Goal: Task Accomplishment & Management: Manage account settings

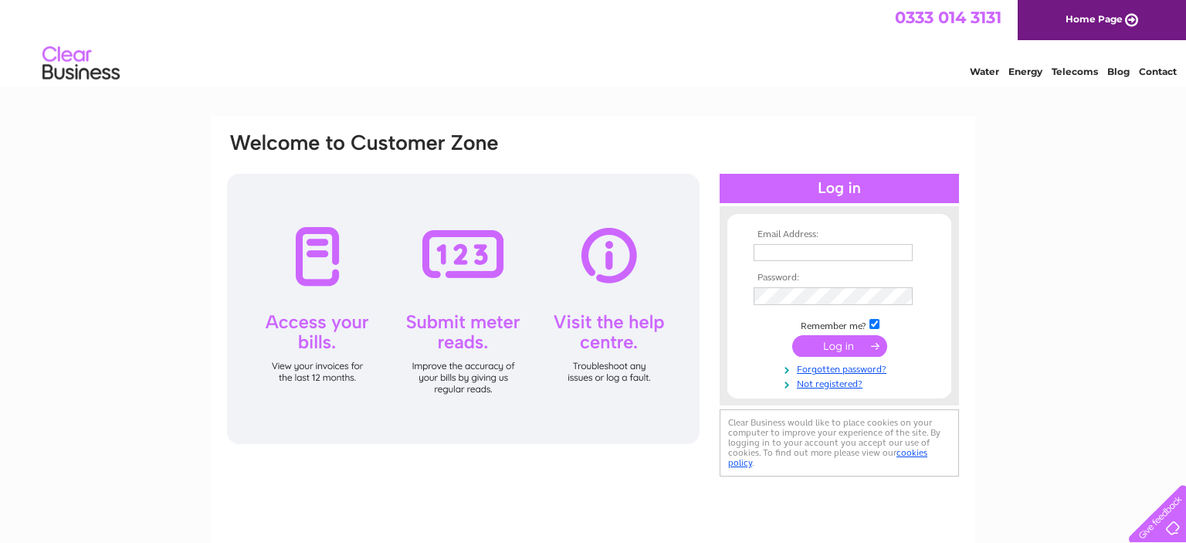
click at [779, 255] on input "text" at bounding box center [832, 252] width 159 height 17
paste input "rossthornton@outlook.com"
type input "rossthornton@outlook.com"
click at [847, 347] on input "submit" at bounding box center [839, 348] width 95 height 22
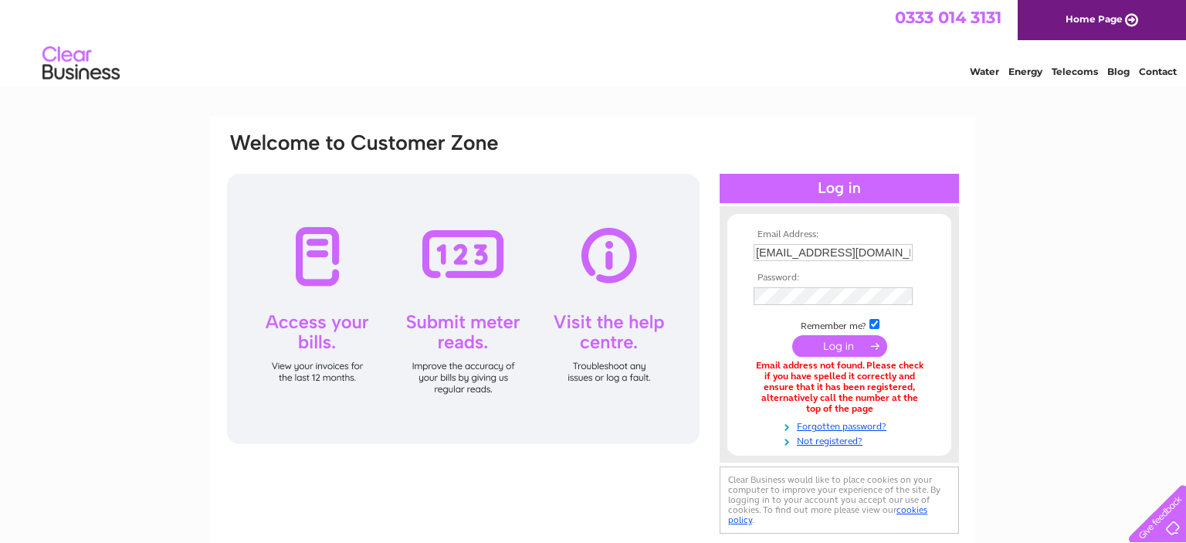
click at [861, 347] on input "submit" at bounding box center [839, 346] width 95 height 22
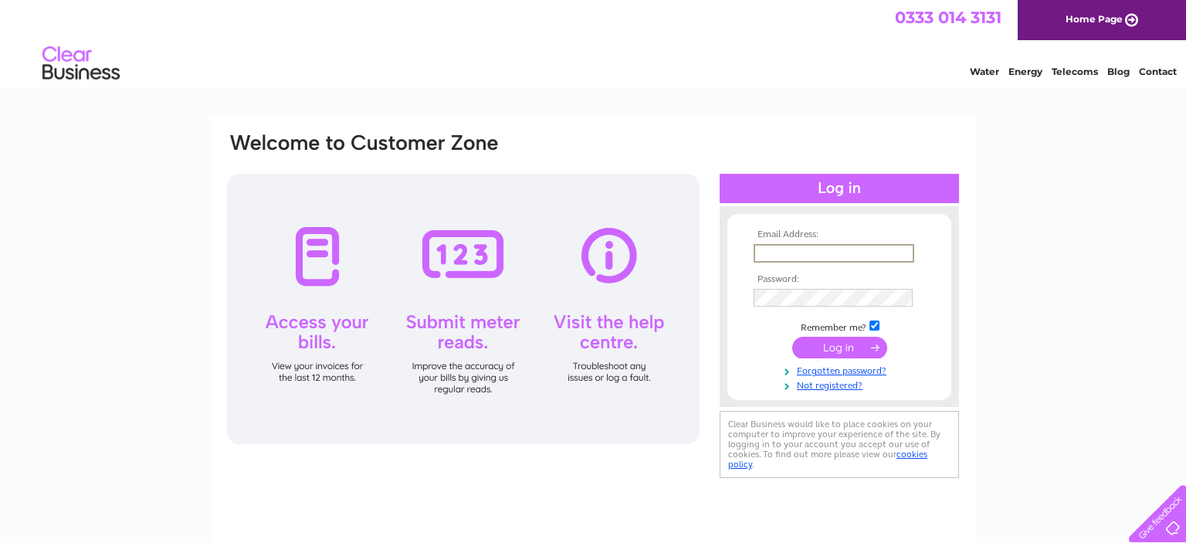
click at [792, 250] on input "text" at bounding box center [833, 253] width 161 height 19
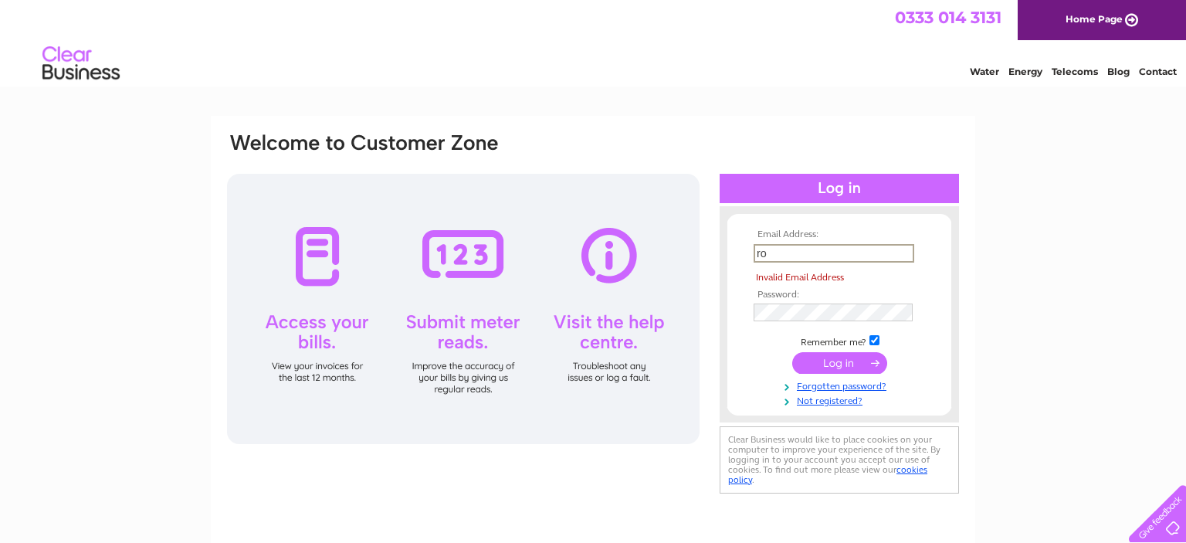
type input "r"
paste input "[EMAIL_ADDRESS][DOMAIN_NAME]"
type input "[EMAIL_ADDRESS][DOMAIN_NAME]"
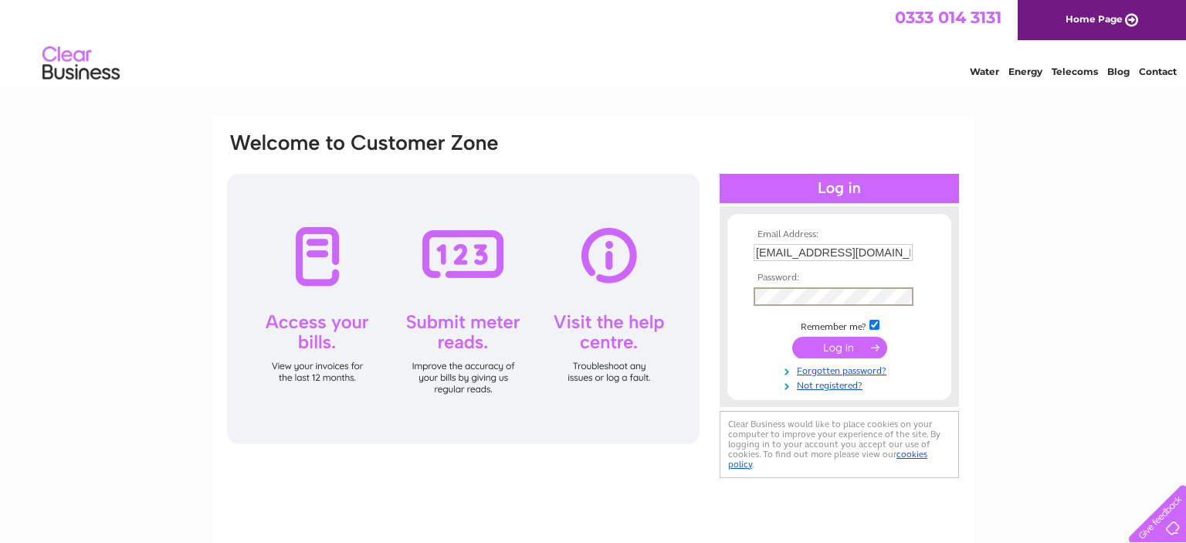
click at [838, 347] on input "submit" at bounding box center [839, 348] width 95 height 22
paste input "[EMAIL_ADDRESS][DOMAIN_NAME]"
type input "[EMAIL_ADDRESS][DOMAIN_NAME]"
click at [836, 348] on input "submit" at bounding box center [839, 348] width 95 height 22
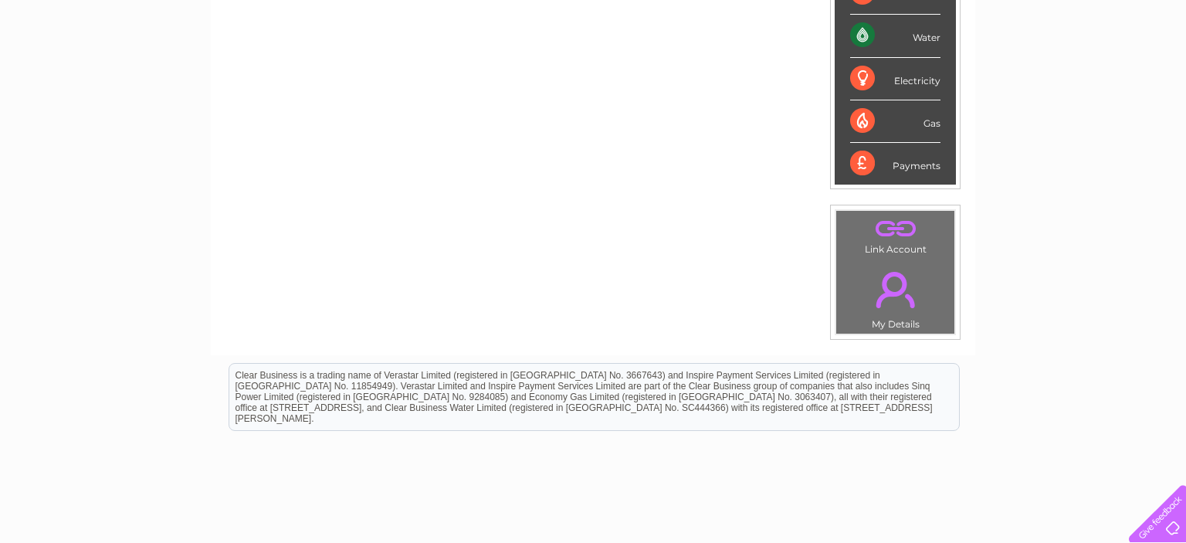
scroll to position [41, 0]
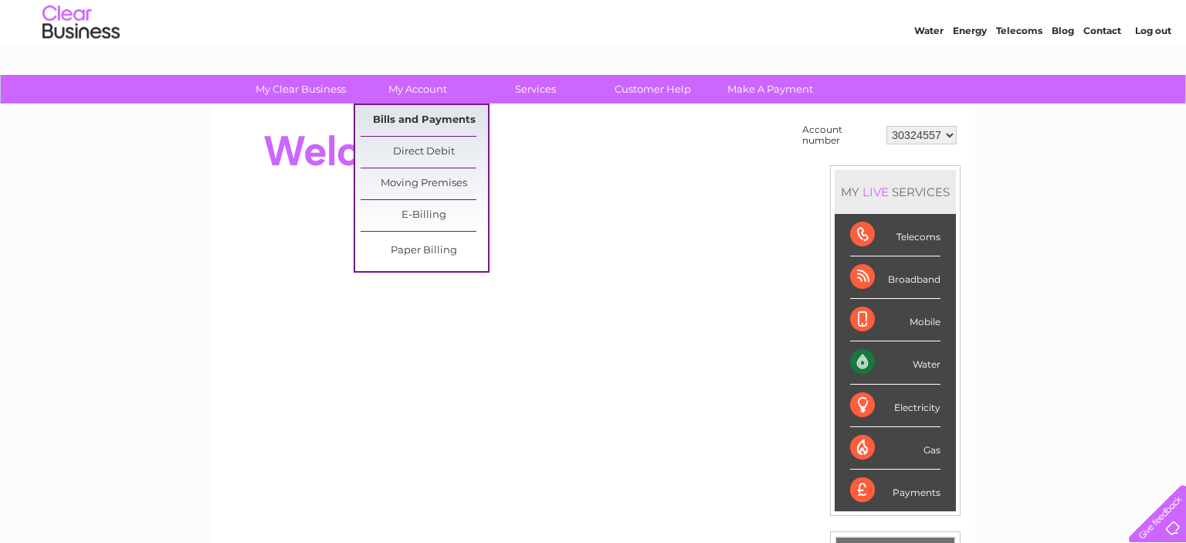
click at [430, 119] on link "Bills and Payments" at bounding box center [423, 120] width 127 height 31
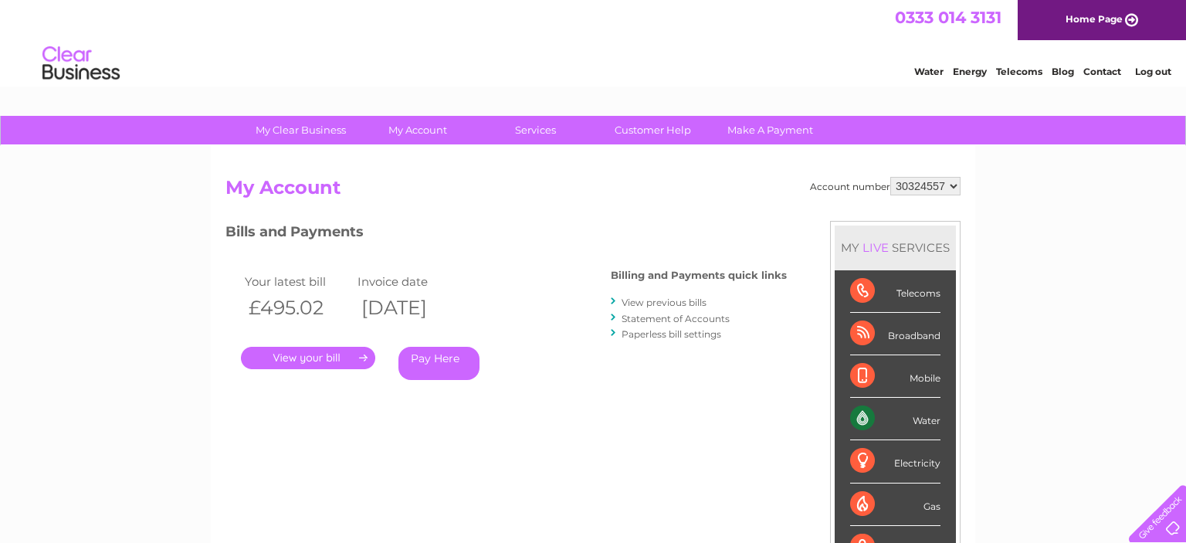
click at [300, 360] on link "." at bounding box center [308, 358] width 134 height 22
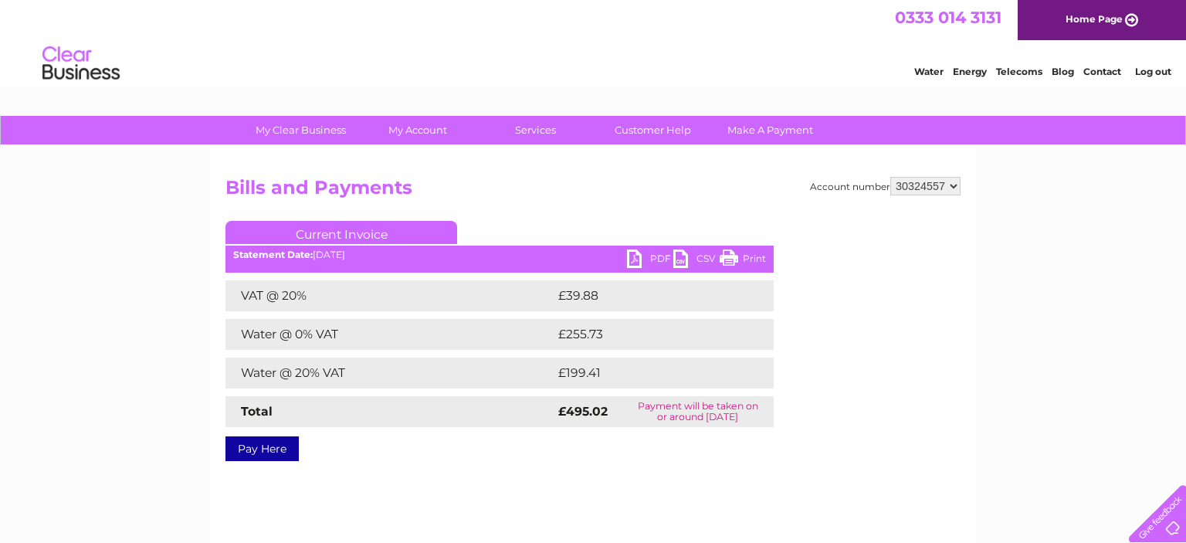
click at [649, 259] on link "PDF" at bounding box center [650, 260] width 46 height 22
